Goal: Task Accomplishment & Management: Complete application form

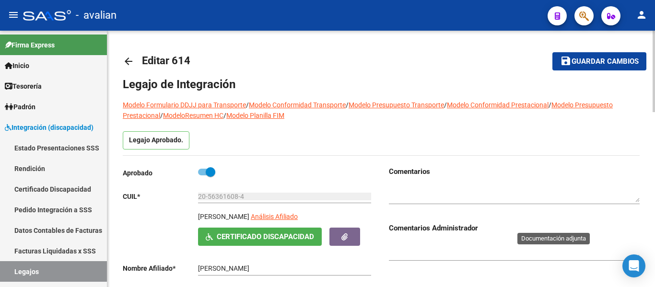
scroll to position [48, 0]
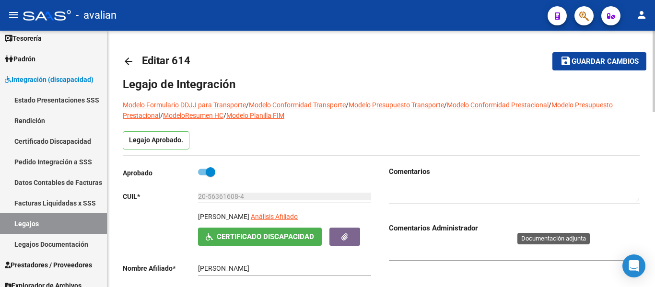
click at [592, 65] on span "Guardar cambios" at bounding box center [605, 62] width 67 height 9
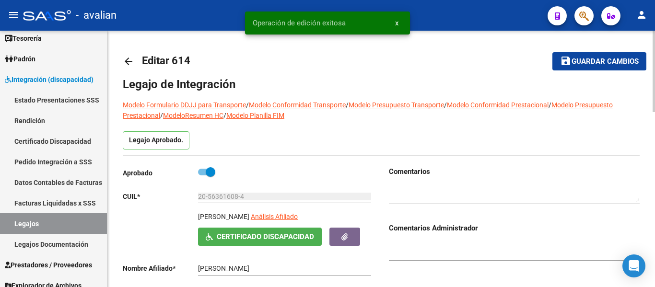
click at [127, 61] on mat-icon "arrow_back" at bounding box center [129, 62] width 12 height 12
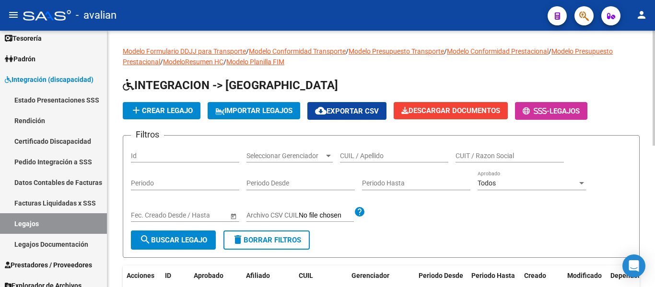
click at [354, 151] on div "CUIL / Apellido" at bounding box center [394, 152] width 108 height 19
click at [357, 155] on input "CUIL / Apellido" at bounding box center [394, 156] width 108 height 8
paste input "20477683488"
type input "20477683488"
click at [178, 245] on span "search Buscar Legajo" at bounding box center [174, 240] width 68 height 9
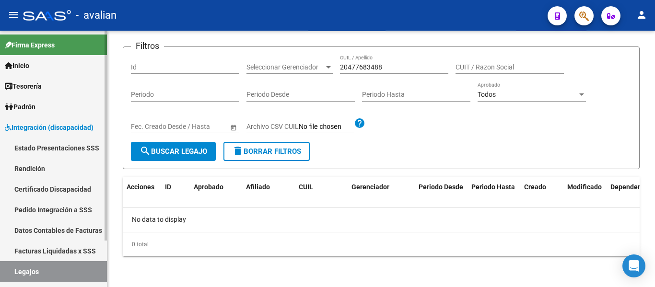
click at [68, 193] on link "Certificado Discapacidad" at bounding box center [53, 189] width 107 height 21
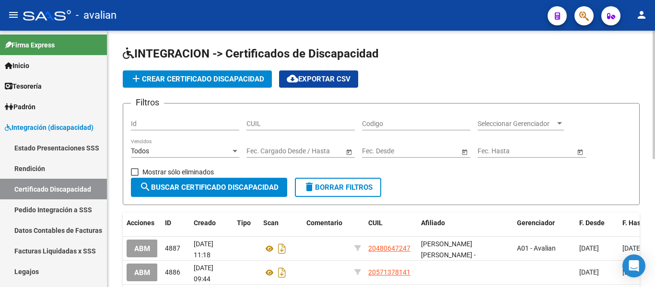
click at [275, 121] on input "CUIL" at bounding box center [300, 124] width 108 height 8
paste input "20-47768348-8"
type input "20-47768348-8"
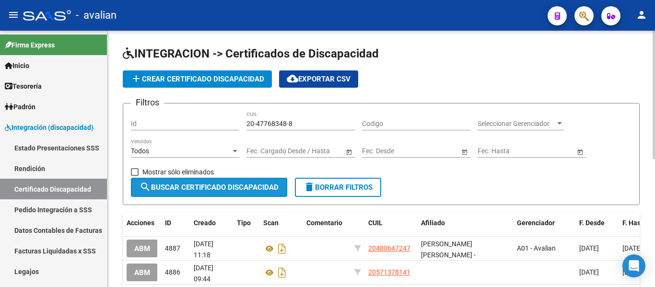
click at [247, 183] on span "search Buscar Certificado Discapacidad" at bounding box center [209, 187] width 139 height 9
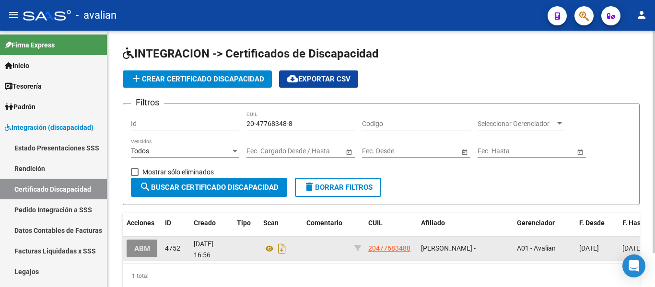
click at [145, 246] on span "ABM" at bounding box center [142, 249] width 16 height 9
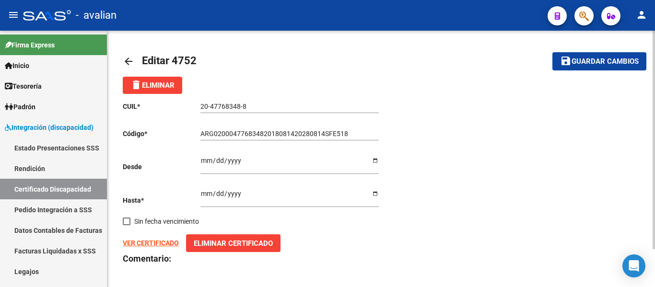
click at [130, 58] on mat-icon "arrow_back" at bounding box center [129, 62] width 12 height 12
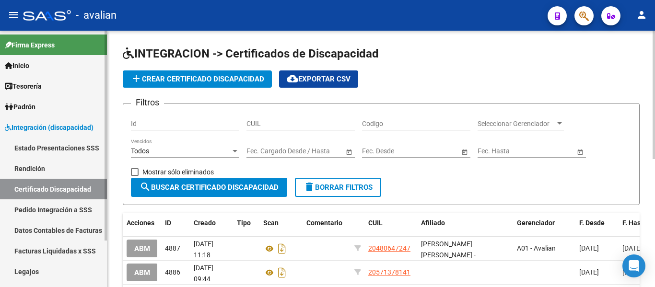
click at [30, 267] on link "Legajos" at bounding box center [53, 271] width 107 height 21
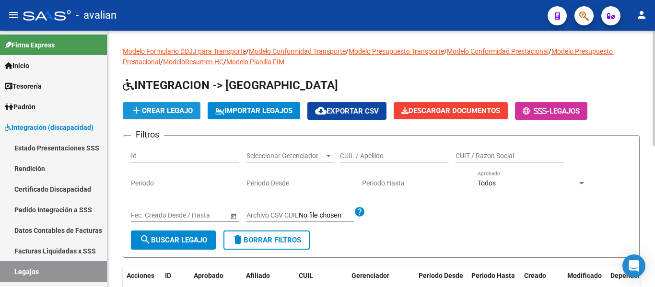
click at [176, 109] on span "add Crear Legajo" at bounding box center [161, 110] width 62 height 9
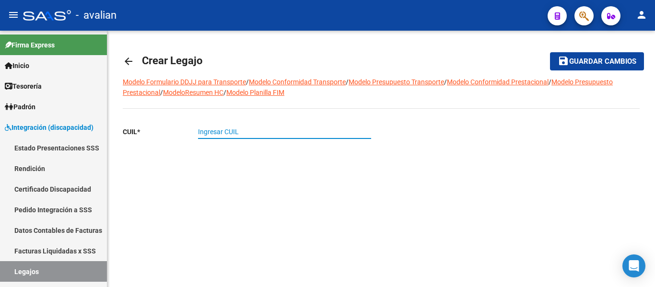
click at [211, 133] on input "Ingresar CUIL" at bounding box center [284, 132] width 173 height 8
paste input "20-47768348-8"
type input "20-47768348-8"
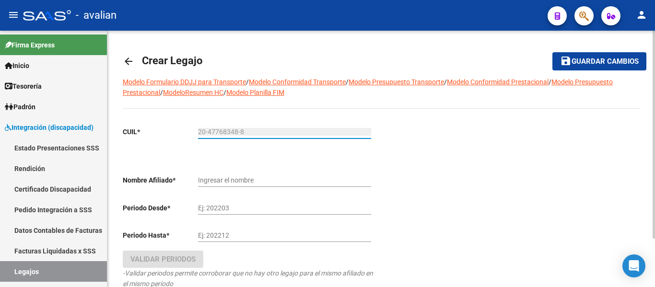
type input "[PERSON_NAME]"
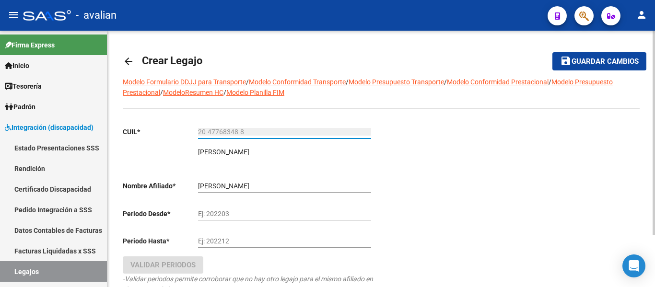
type input "20-47768348-8"
click at [220, 179] on div "[PERSON_NAME] el nombre" at bounding box center [284, 183] width 173 height 19
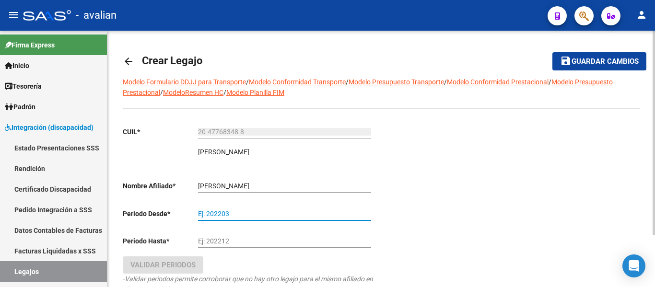
click at [202, 215] on input "Ej: 202203" at bounding box center [284, 214] width 173 height 8
type input "202501"
click at [205, 236] on div "Ej: 202212" at bounding box center [284, 238] width 173 height 19
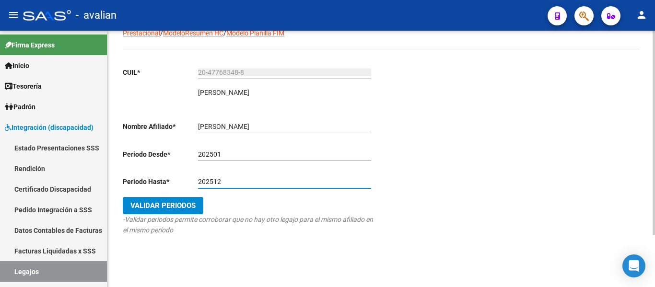
scroll to position [65, 0]
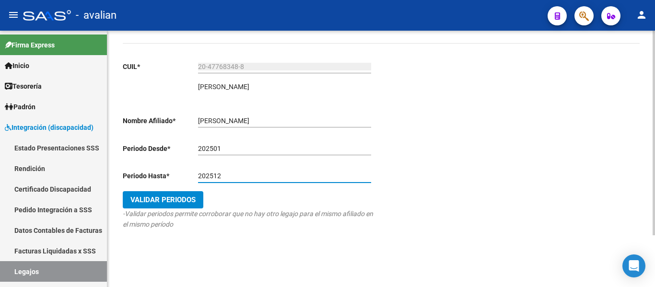
type input "202512"
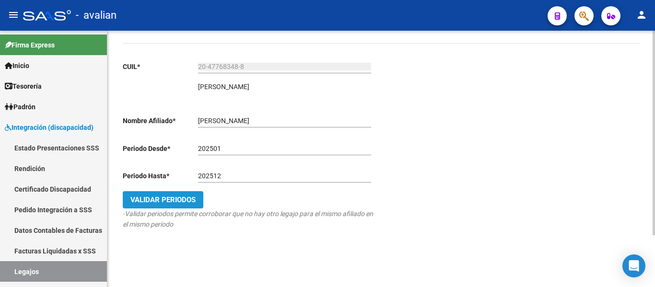
click at [159, 200] on span "Validar Periodos" at bounding box center [162, 200] width 65 height 9
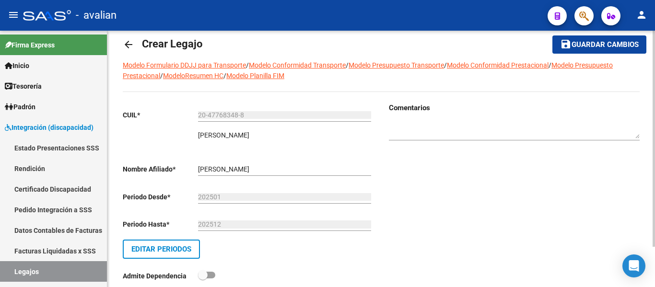
scroll to position [0, 0]
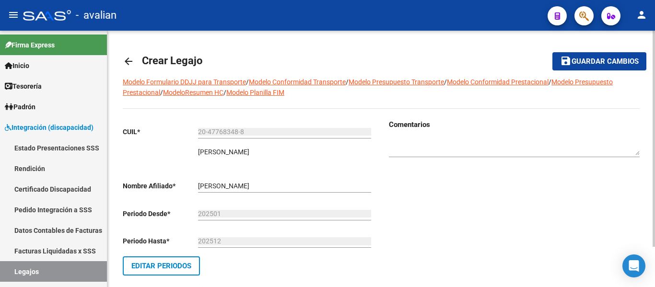
click at [589, 62] on span "Guardar cambios" at bounding box center [605, 62] width 67 height 9
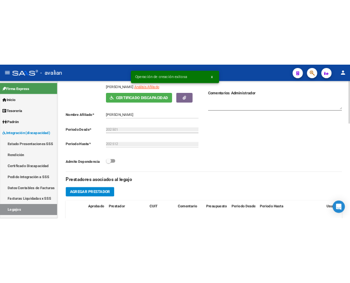
scroll to position [288, 0]
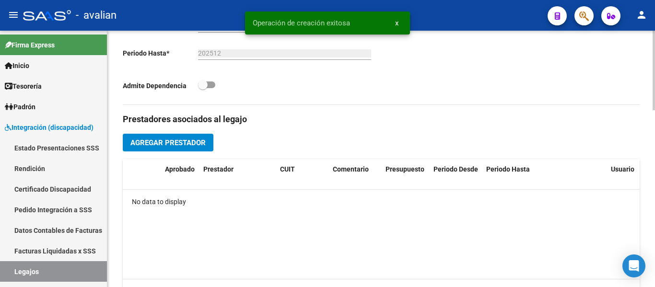
click at [156, 147] on span "Agregar Prestador" at bounding box center [167, 143] width 75 height 9
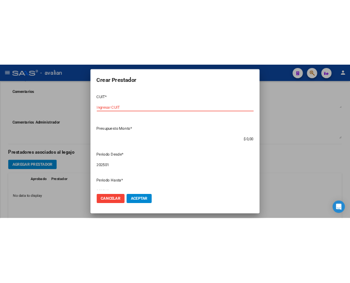
scroll to position [404, 0]
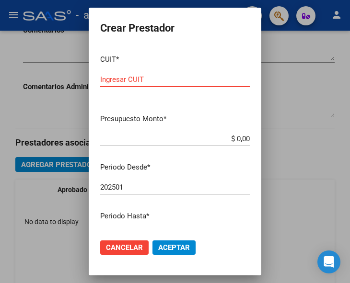
click at [122, 81] on input "Ingresar CUIT" at bounding box center [175, 79] width 150 height 9
type input "27-38290692-1"
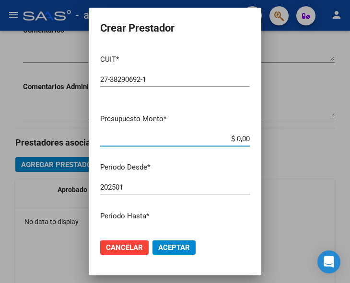
drag, startPoint x: 226, startPoint y: 137, endPoint x: 247, endPoint y: 134, distance: 21.3
click at [247, 134] on mat-dialog-content "CUIT * 27-38290692-1 Ingresar CUIT ARCA Padrón Presupuesto Monto * $ 0,00 Ingre…" at bounding box center [175, 139] width 173 height 184
click at [220, 139] on input "$ 0,00" at bounding box center [175, 139] width 150 height 9
drag, startPoint x: 225, startPoint y: 139, endPoint x: 249, endPoint y: 135, distance: 24.4
click at [249, 135] on app-form-text-field "Presupuesto Monto * $ 0,00 Ingresar el monto" at bounding box center [178, 129] width 157 height 30
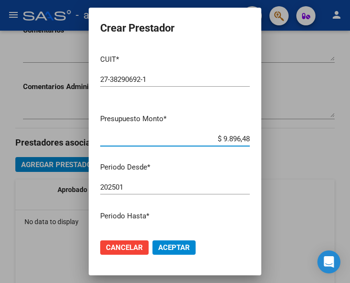
type input "$ 98.964,88"
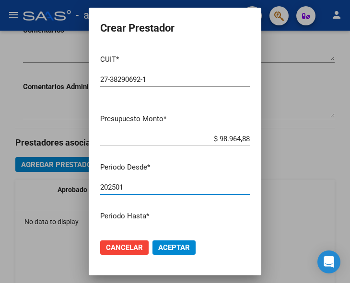
click at [143, 186] on input "202501" at bounding box center [175, 187] width 150 height 9
type input "202503"
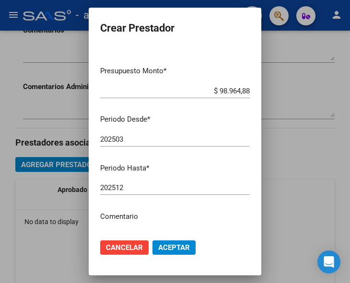
scroll to position [96, 0]
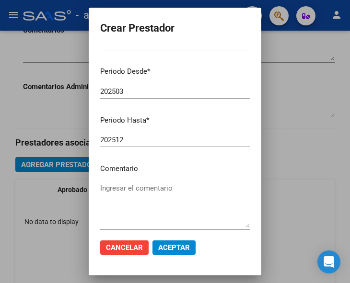
click at [136, 172] on p "Comentario" at bounding box center [175, 169] width 150 height 11
click at [131, 196] on textarea "Ingresar el comentario" at bounding box center [175, 205] width 150 height 45
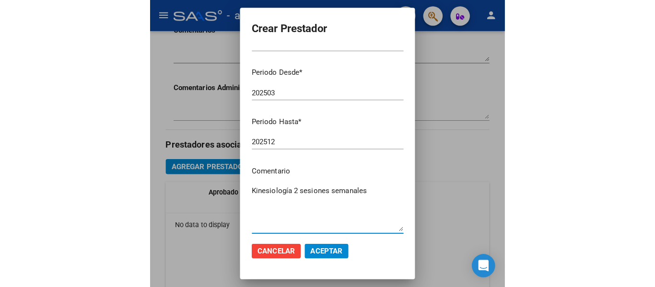
scroll to position [144, 0]
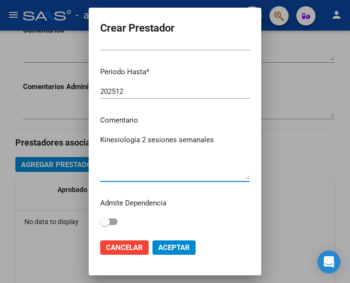
type textarea "Kinesiología 2 sesiones semanales"
click at [182, 248] on span "Aceptar" at bounding box center [174, 248] width 32 height 9
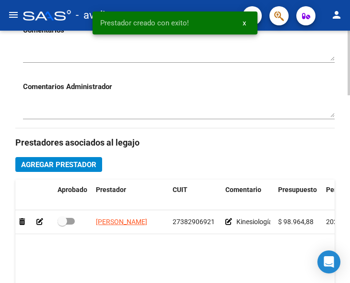
click at [75, 222] on div at bounding box center [73, 222] width 31 height 12
click at [72, 222] on span at bounding box center [66, 221] width 17 height 7
click at [62, 225] on input "checkbox" at bounding box center [62, 225] width 0 height 0
checkbox input "true"
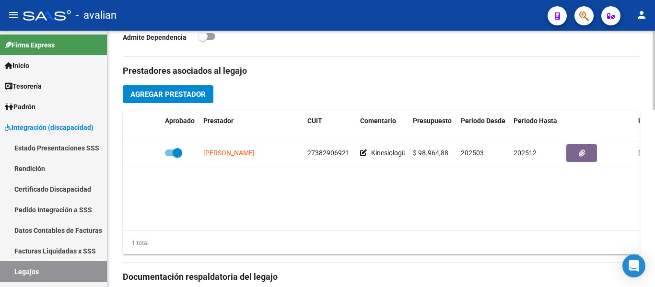
scroll to position [319, 0]
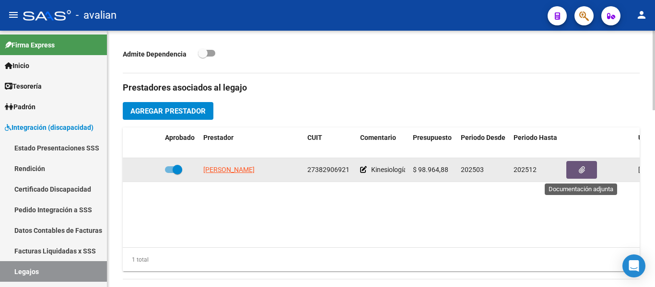
click at [583, 166] on span "button" at bounding box center [582, 170] width 6 height 9
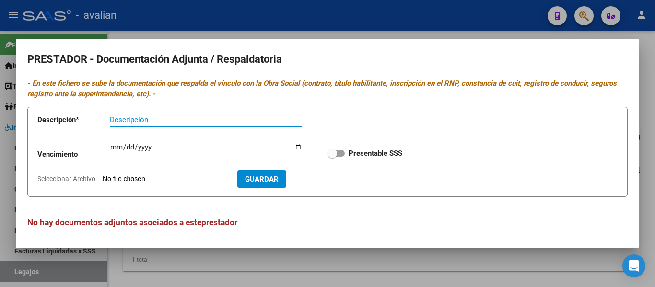
scroll to position [0, 0]
click at [139, 173] on form "Descripción * Descripción Vencimiento Ingresar vencimiento Presentable SSS Sele…" at bounding box center [327, 151] width 600 height 91
click at [134, 174] on app-file-uploader "Seleccionar Archivo" at bounding box center [137, 178] width 200 height 9
click at [126, 178] on input "Seleccionar Archivo" at bounding box center [166, 179] width 127 height 9
type input "C:\fakepath\KINE ARCA.jpg"
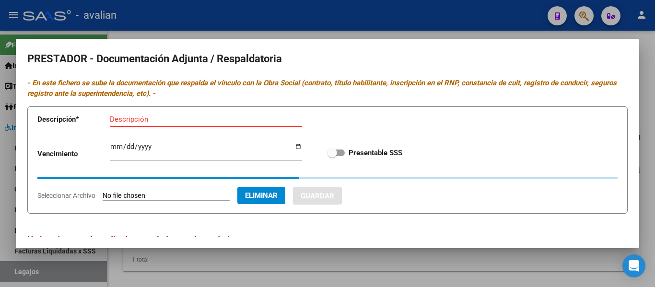
click at [130, 119] on input "Descripción" at bounding box center [206, 119] width 192 height 9
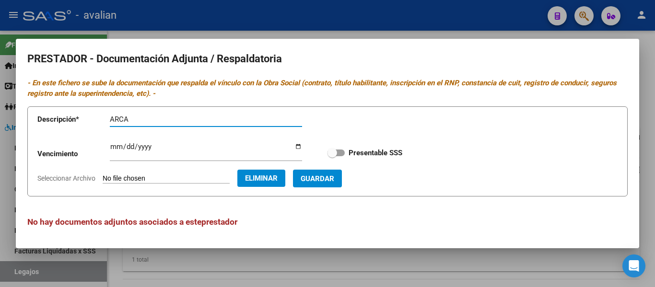
type input "ARCA"
click at [342, 184] on button "Guardar" at bounding box center [317, 179] width 49 height 18
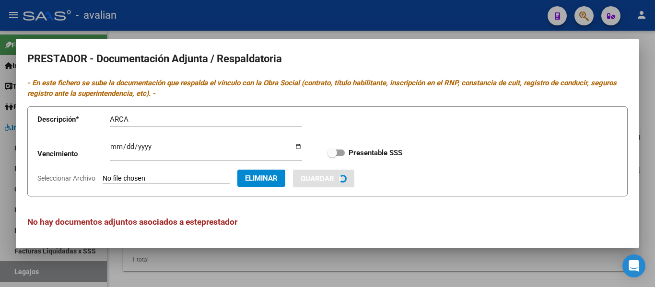
checkbox input "true"
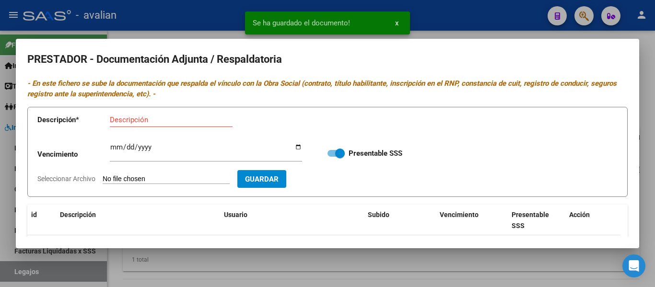
click at [123, 181] on input "Seleccionar Archivo" at bounding box center [166, 179] width 127 height 9
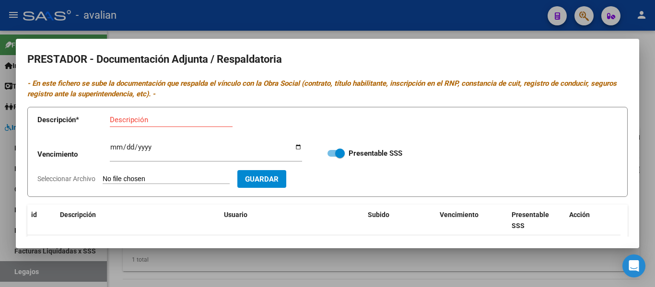
type input "C:\fakepath\Kine CBU.jpg"
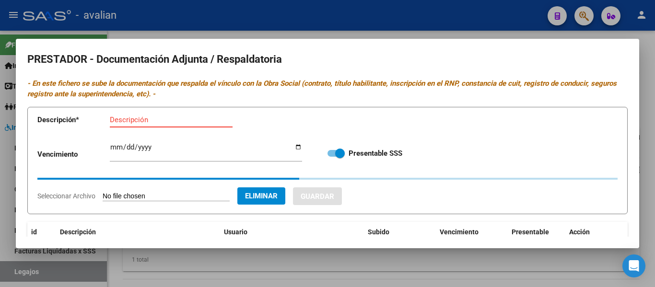
click at [116, 118] on input "Descripción" at bounding box center [171, 120] width 123 height 9
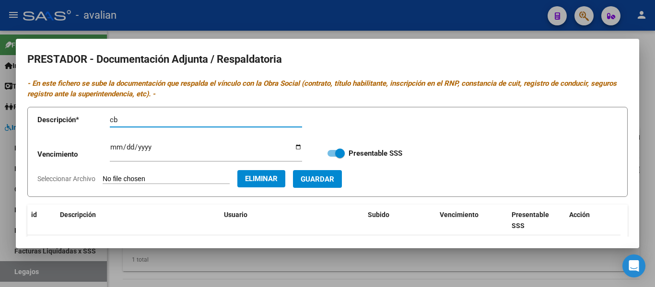
type input "c"
type input "CBU"
click at [342, 174] on button "Guardar" at bounding box center [317, 179] width 49 height 18
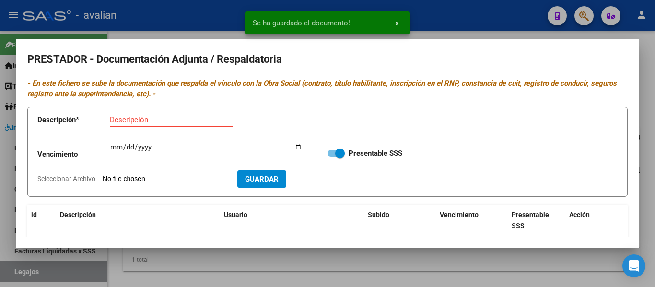
click at [117, 177] on input "Seleccionar Archivo" at bounding box center [166, 179] width 127 height 9
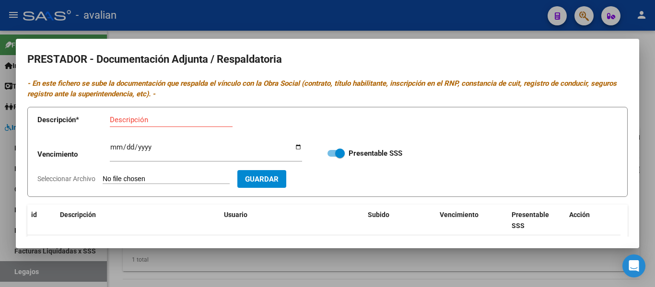
type input "C:\fakepath\kine TF.jpg"
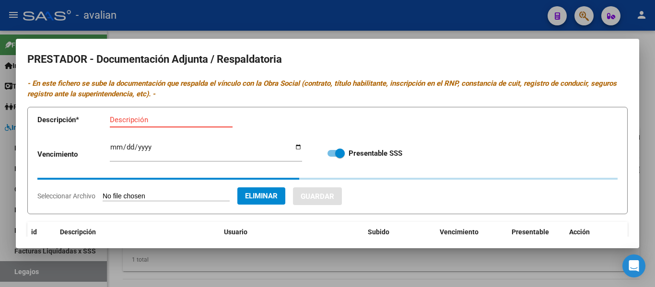
click at [125, 119] on input "Descripción" at bounding box center [171, 120] width 123 height 9
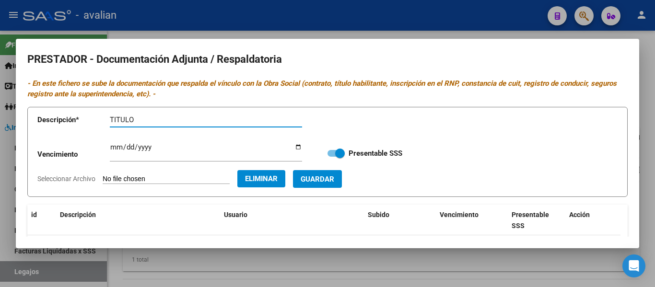
type input "TITULO"
click at [327, 185] on button "Guardar" at bounding box center [317, 179] width 49 height 18
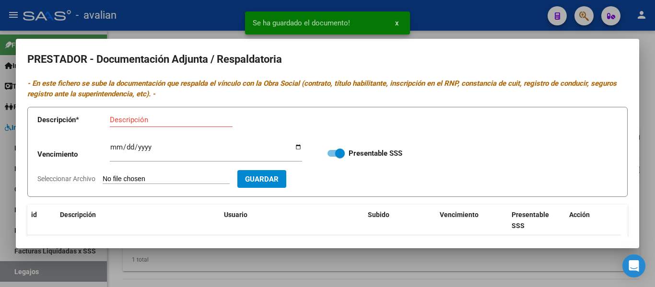
click at [128, 179] on input "Seleccionar Archivo" at bounding box center [166, 179] width 127 height 9
type input "C:\fakepath\Kine RNP [DATE].jpg"
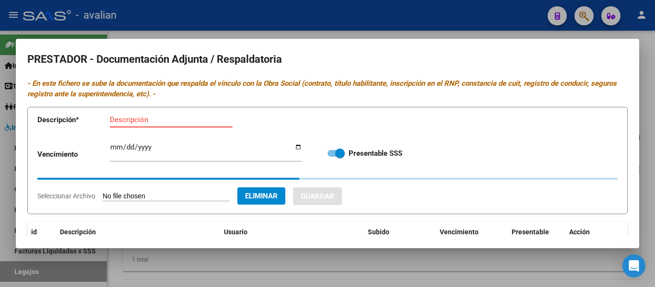
click at [126, 119] on input "Descripción" at bounding box center [171, 120] width 123 height 9
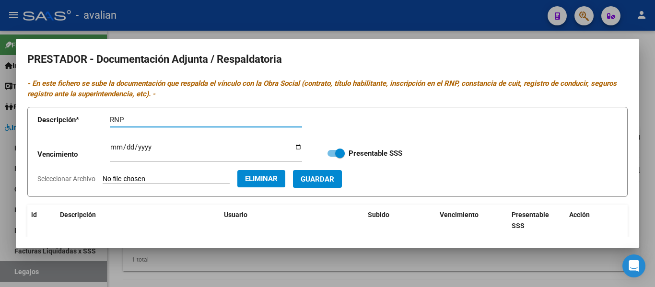
type input "RNP"
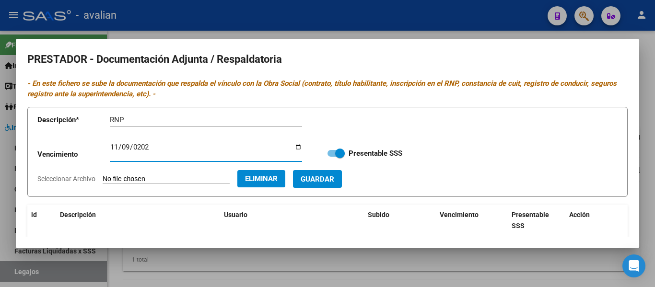
type input "[DATE]"
click at [334, 176] on span "Guardar" at bounding box center [318, 179] width 34 height 9
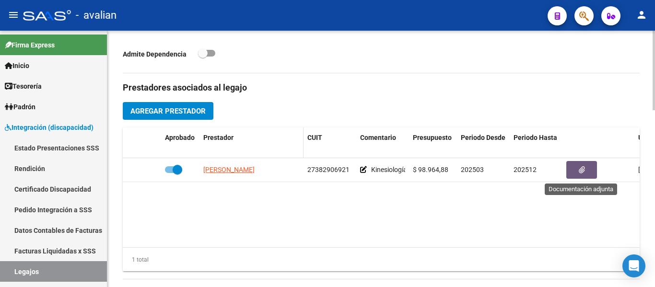
scroll to position [511, 0]
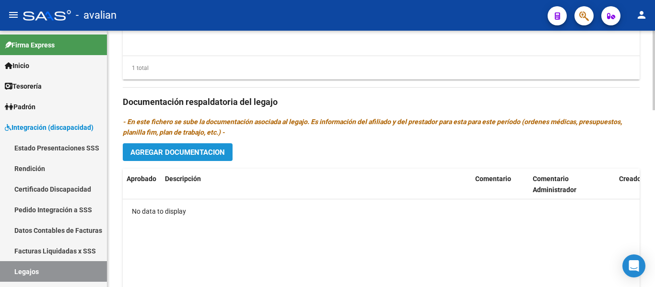
click at [184, 153] on span "Agregar Documentacion" at bounding box center [177, 152] width 94 height 9
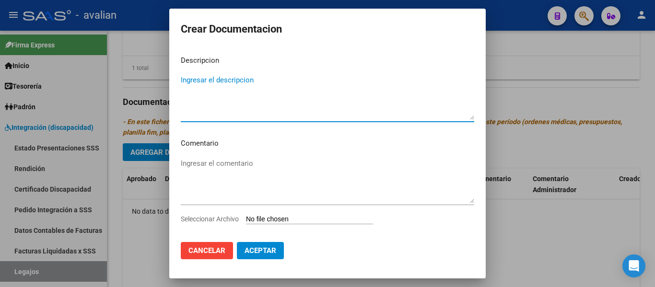
click at [231, 82] on textarea "Ingresar el descripcion" at bounding box center [327, 97] width 293 height 45
type textarea "DOCU PERSONAL"
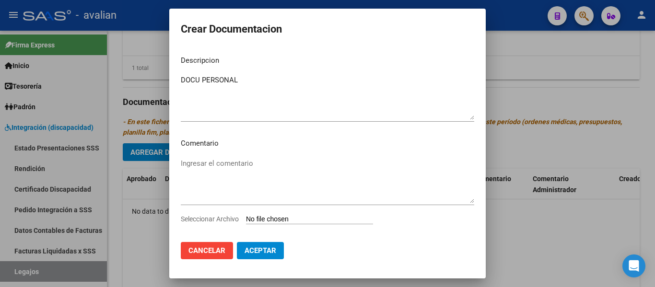
click at [269, 223] on input "Seleccionar Archivo" at bounding box center [309, 219] width 127 height 9
type input "C:\fakepath\05325673_DOC_compressed.pdf"
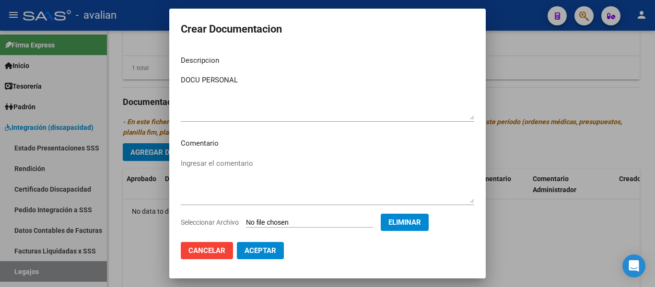
click at [263, 253] on span "Aceptar" at bounding box center [261, 250] width 32 height 9
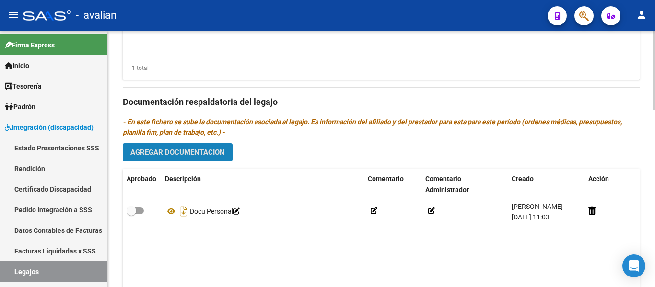
click at [188, 154] on span "Agregar Documentacion" at bounding box center [177, 152] width 94 height 9
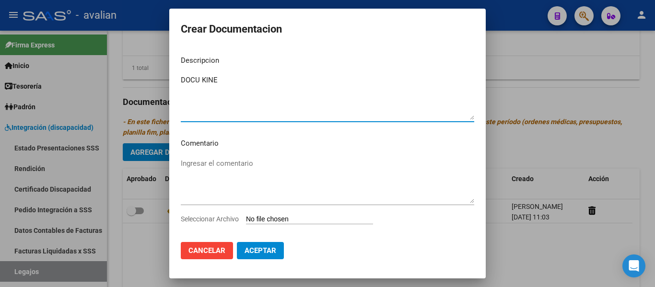
type textarea "DOCU KINE"
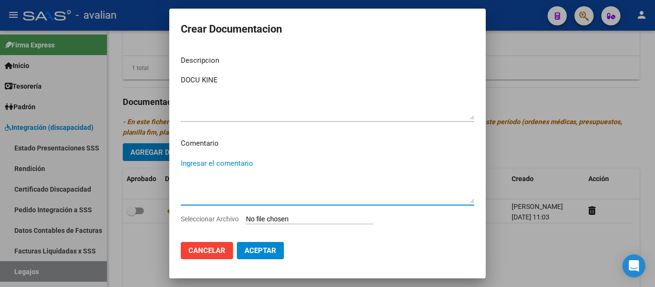
click at [207, 161] on textarea "Ingresar el comentario" at bounding box center [327, 180] width 293 height 45
paste textarea "Marzo a Diciembre - Kinesiologia 2 ss [PERSON_NAME] Num 539951"
drag, startPoint x: 264, startPoint y: 190, endPoint x: 172, endPoint y: 202, distance: 93.3
click at [172, 202] on mat-dialog-content "Descripcion DOCU KINE Ingresar el descripcion Comentario Marzo a Diciembre - Ki…" at bounding box center [327, 141] width 317 height 187
type textarea "Marzo a Diciembre - Kinesiología 2 ss [PERSON_NAME]"
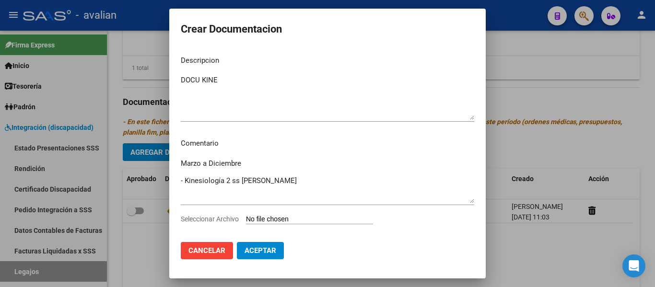
click at [275, 220] on input "Seleccionar Archivo" at bounding box center [309, 219] width 127 height 9
type input "C:\fakepath\ilovepdf_merged (13).pdf"
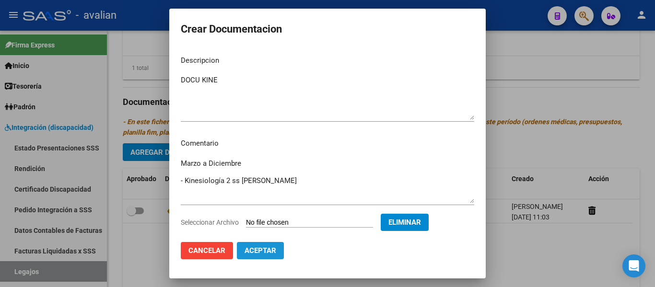
click at [251, 253] on span "Aceptar" at bounding box center [261, 250] width 32 height 9
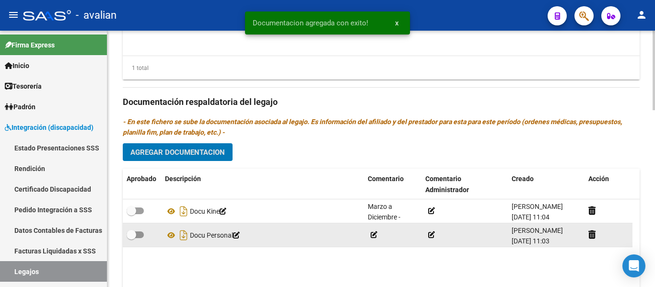
click at [141, 235] on span at bounding box center [135, 235] width 17 height 7
click at [131, 238] on input "checkbox" at bounding box center [131, 238] width 0 height 0
checkbox input "true"
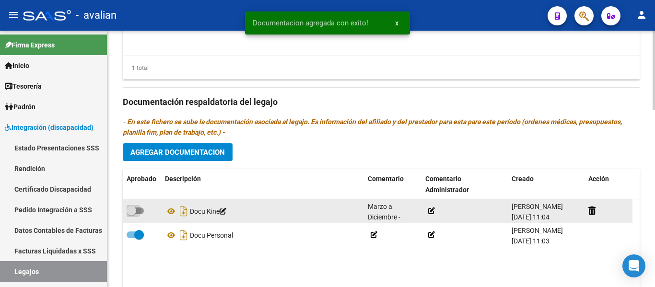
click at [140, 212] on span at bounding box center [135, 211] width 17 height 7
click at [131, 214] on input "checkbox" at bounding box center [131, 214] width 0 height 0
checkbox input "true"
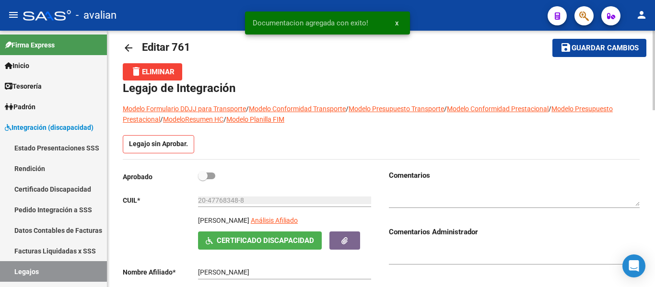
scroll to position [0, 0]
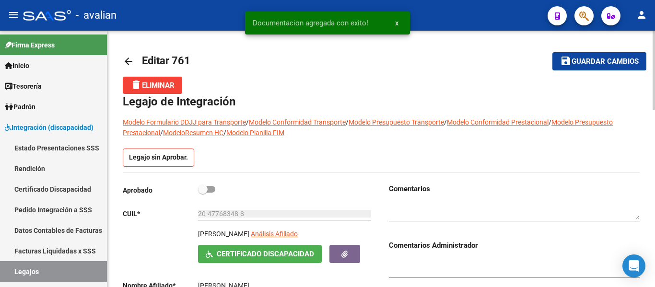
click at [427, 210] on textarea at bounding box center [514, 211] width 251 height 18
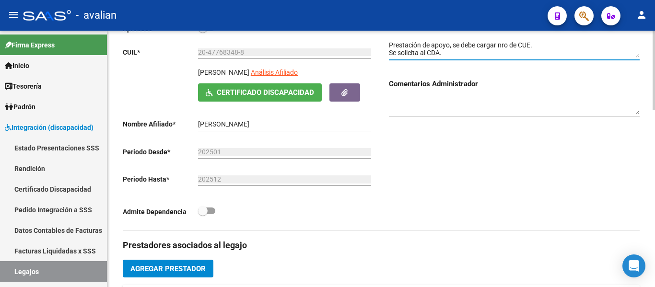
scroll to position [89, 0]
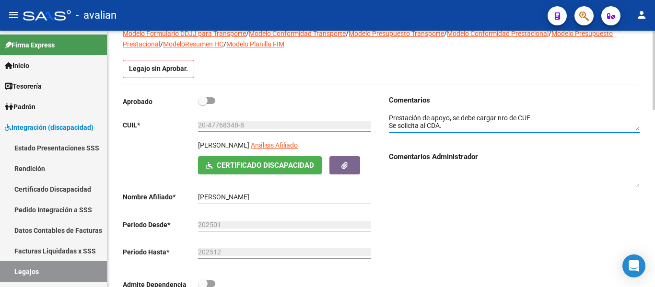
type textarea "Prestación de apoyo, se debe cargar nro de CUE. Se solicita al CDA."
click at [211, 104] on span at bounding box center [206, 100] width 17 height 7
click at [203, 104] on input "checkbox" at bounding box center [202, 104] width 0 height 0
checkbox input "true"
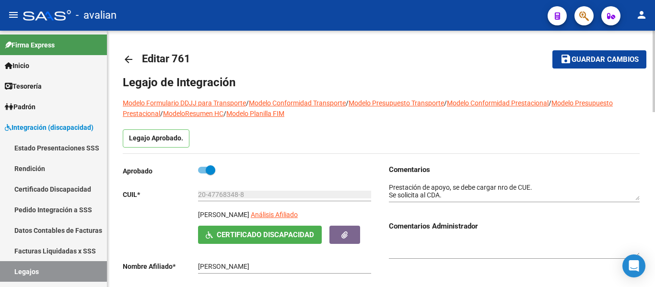
scroll to position [0, 0]
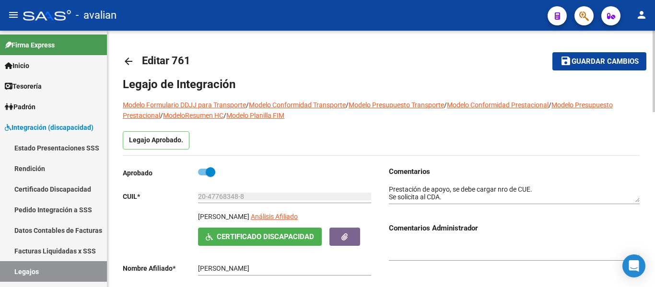
click at [599, 62] on span "Guardar cambios" at bounding box center [605, 62] width 67 height 9
click at [599, 57] on span "save Guardar cambios" at bounding box center [599, 61] width 79 height 9
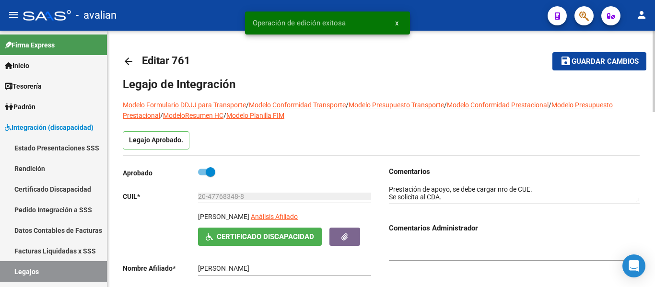
click at [127, 57] on mat-icon "arrow_back" at bounding box center [129, 62] width 12 height 12
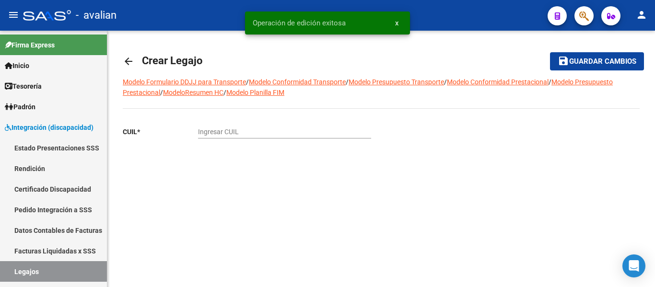
click at [127, 60] on mat-icon "arrow_back" at bounding box center [129, 62] width 12 height 12
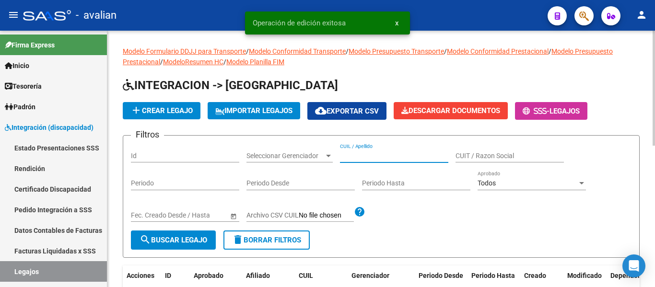
click at [360, 159] on input "CUIL / Apellido" at bounding box center [394, 156] width 108 height 8
paste input "20592234395"
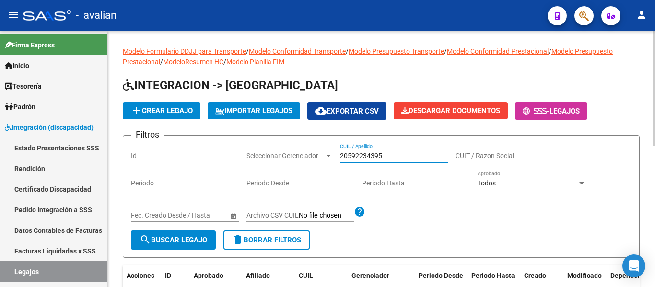
type input "20592234395"
click at [184, 246] on button "search Buscar Legajo" at bounding box center [173, 240] width 85 height 19
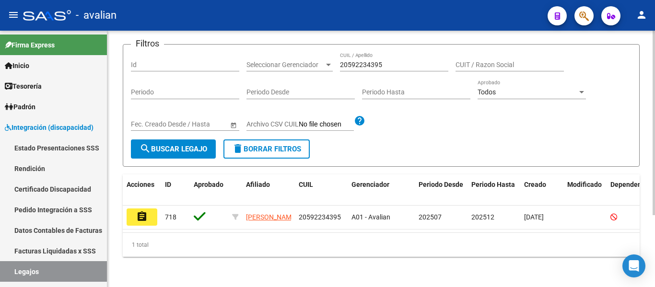
scroll to position [96, 0]
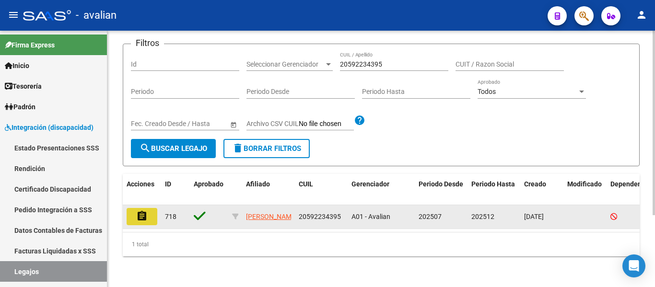
click at [142, 213] on mat-icon "assignment" at bounding box center [142, 217] width 12 height 12
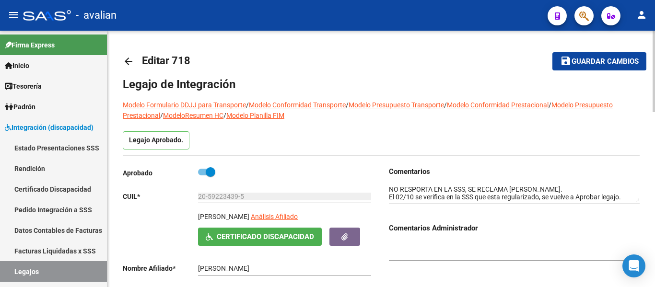
click at [131, 59] on mat-icon "arrow_back" at bounding box center [129, 62] width 12 height 12
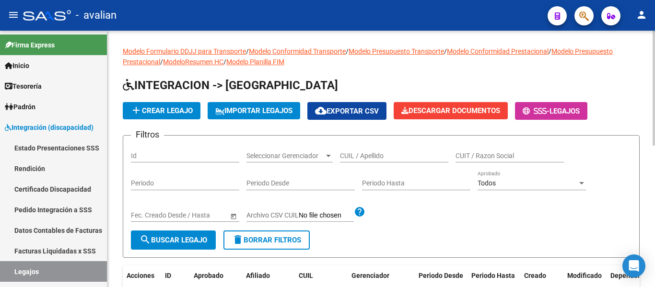
click at [387, 156] on input "CUIL / Apellido" at bounding box center [394, 156] width 108 height 8
paste input "20578019740"
type input "20578019740"
click at [188, 240] on span "search Buscar Legajo" at bounding box center [174, 240] width 68 height 9
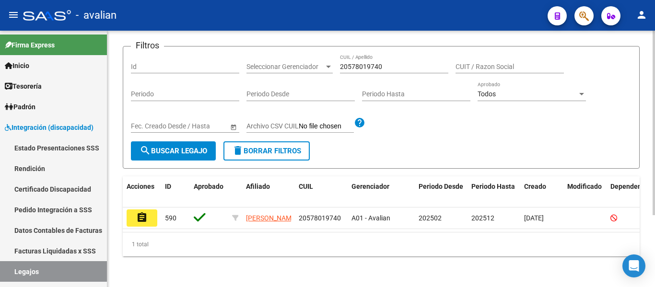
scroll to position [100, 0]
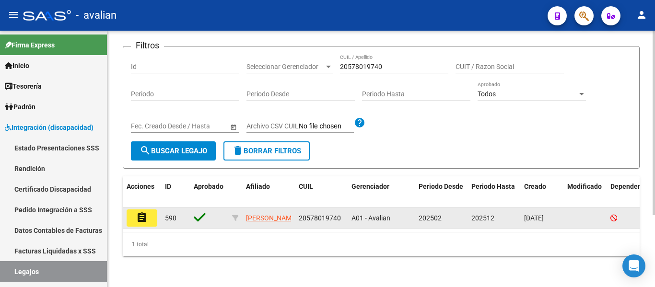
click at [140, 212] on mat-icon "assignment" at bounding box center [142, 218] width 12 height 12
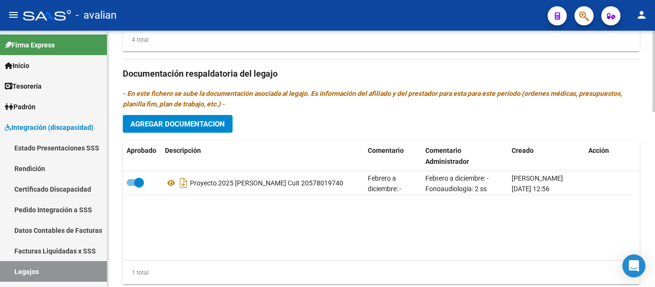
scroll to position [528, 0]
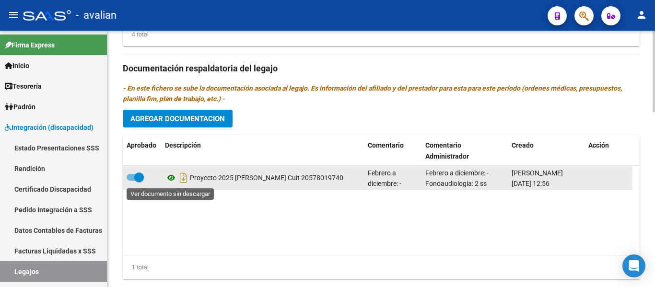
click at [170, 182] on icon at bounding box center [171, 178] width 12 height 12
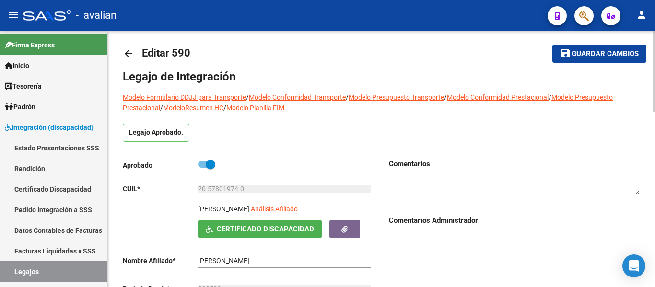
scroll to position [0, 0]
